Goal: Information Seeking & Learning: Check status

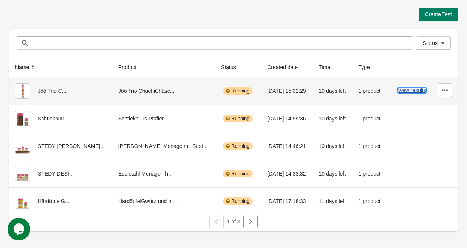
click at [405, 90] on button "View results" at bounding box center [412, 90] width 28 height 6
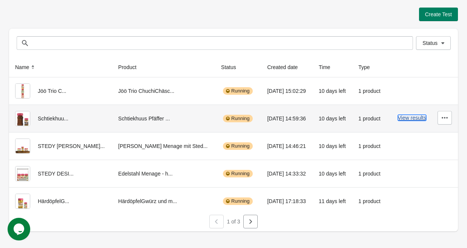
click at [405, 117] on button "View results" at bounding box center [412, 118] width 28 height 6
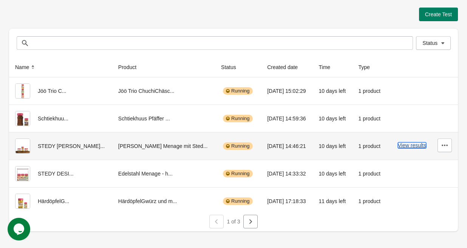
click at [407, 144] on button "View results" at bounding box center [412, 146] width 28 height 6
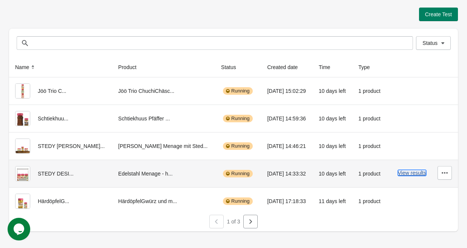
click at [404, 174] on button "View results" at bounding box center [412, 173] width 28 height 6
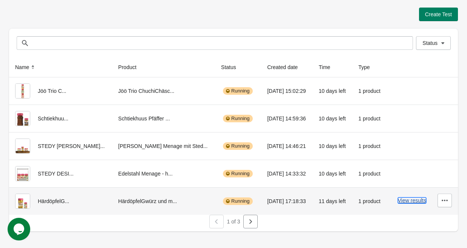
click at [404, 202] on button "View results" at bounding box center [412, 201] width 28 height 6
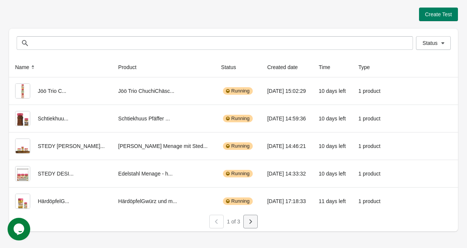
click at [256, 223] on button "button" at bounding box center [250, 222] width 14 height 14
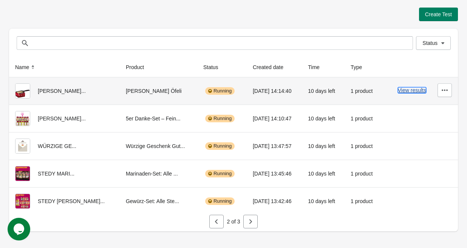
click at [403, 93] on button "View results" at bounding box center [412, 90] width 28 height 6
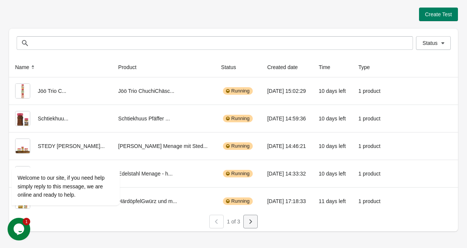
click at [250, 222] on icon "button" at bounding box center [251, 222] width 8 height 8
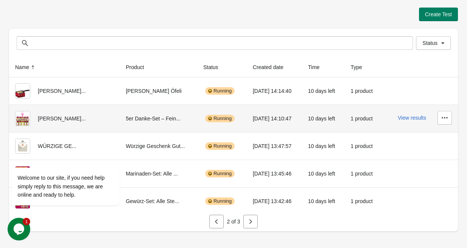
click at [405, 114] on div "View results" at bounding box center [420, 118] width 64 height 14
click at [404, 120] on button "View results" at bounding box center [412, 118] width 28 height 6
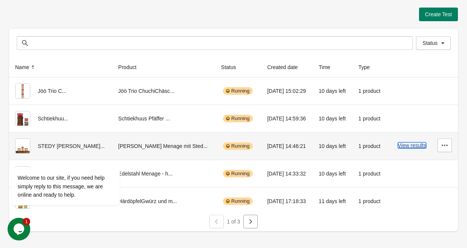
click at [415, 148] on button "View results" at bounding box center [412, 146] width 28 height 6
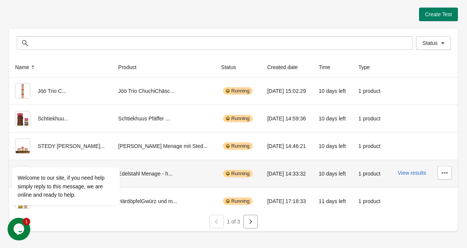
click at [404, 177] on div "View results" at bounding box center [422, 173] width 59 height 14
click at [404, 171] on button "View results" at bounding box center [412, 173] width 28 height 6
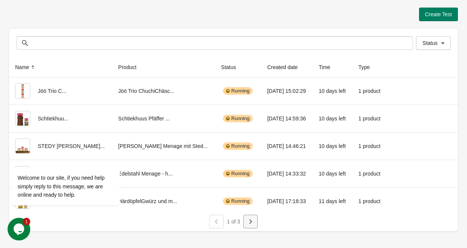
click at [251, 223] on icon "button" at bounding box center [250, 222] width 3 height 5
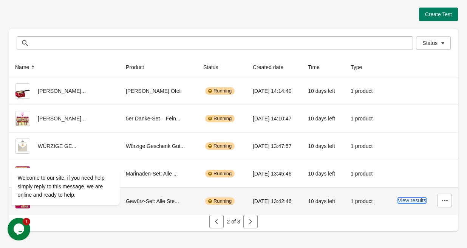
click at [401, 201] on button "View results" at bounding box center [412, 201] width 28 height 6
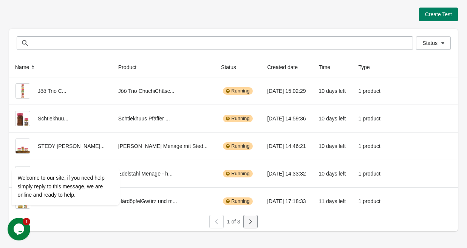
click at [250, 220] on icon "button" at bounding box center [250, 222] width 3 height 5
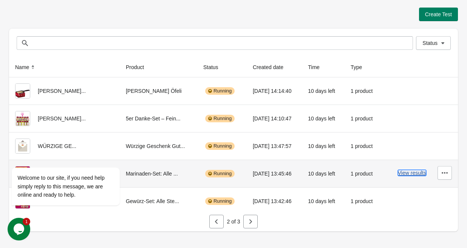
click at [403, 174] on button "View results" at bounding box center [412, 173] width 28 height 6
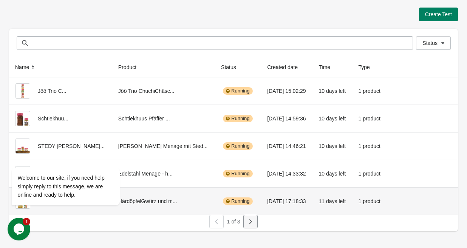
click at [248, 224] on icon "button" at bounding box center [251, 222] width 8 height 8
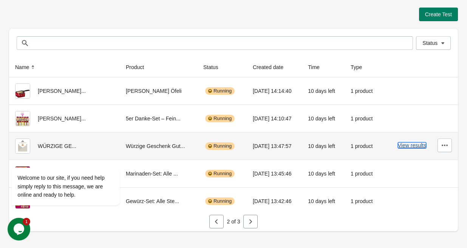
click at [401, 146] on button "View results" at bounding box center [412, 146] width 28 height 6
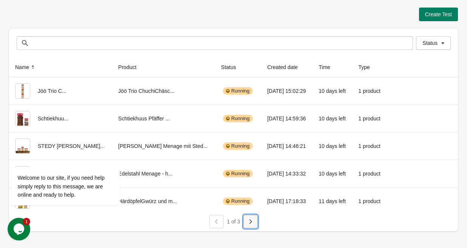
click at [250, 221] on icon "button" at bounding box center [251, 222] width 8 height 8
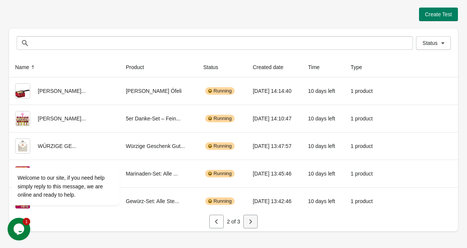
click at [249, 218] on icon "button" at bounding box center [251, 222] width 8 height 8
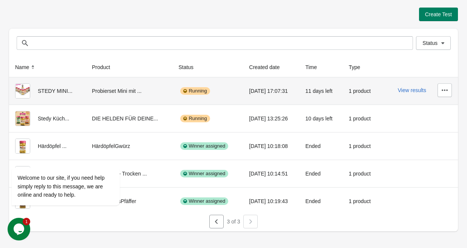
click at [412, 93] on div "View results" at bounding box center [419, 91] width 65 height 14
click at [412, 91] on button "View results" at bounding box center [412, 90] width 28 height 6
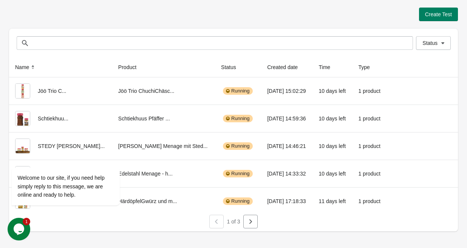
click at [260, 218] on div "1 of 3" at bounding box center [230, 219] width 455 height 20
click at [256, 218] on button "button" at bounding box center [250, 222] width 14 height 14
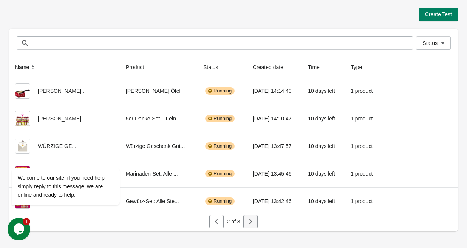
click at [250, 225] on icon "button" at bounding box center [251, 222] width 8 height 8
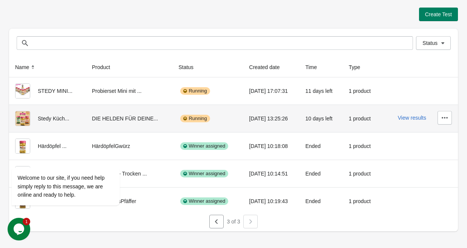
click at [410, 114] on div "View results" at bounding box center [419, 118] width 65 height 14
click at [409, 117] on button "View results" at bounding box center [412, 118] width 28 height 6
